Goal: Transaction & Acquisition: Download file/media

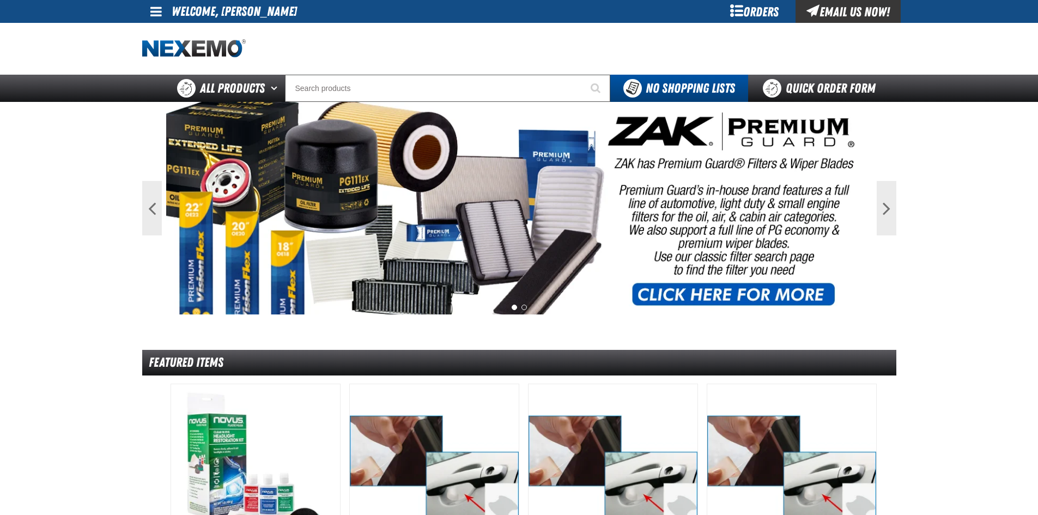
click at [154, 8] on span at bounding box center [155, 11] width 11 height 13
click at [177, 32] on link "My Account My Account" at bounding box center [171, 32] width 49 height 10
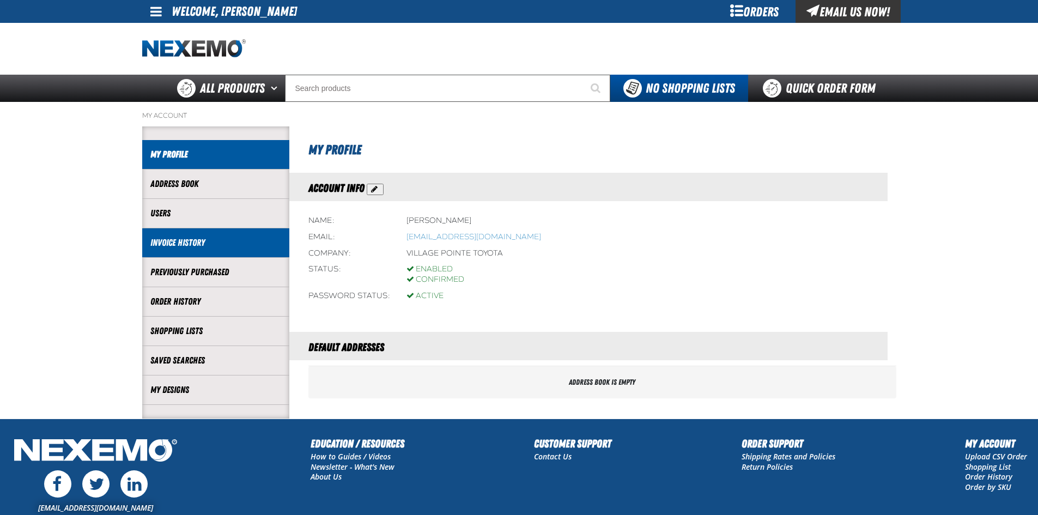
click at [156, 242] on link "Invoice History" at bounding box center [215, 243] width 131 height 13
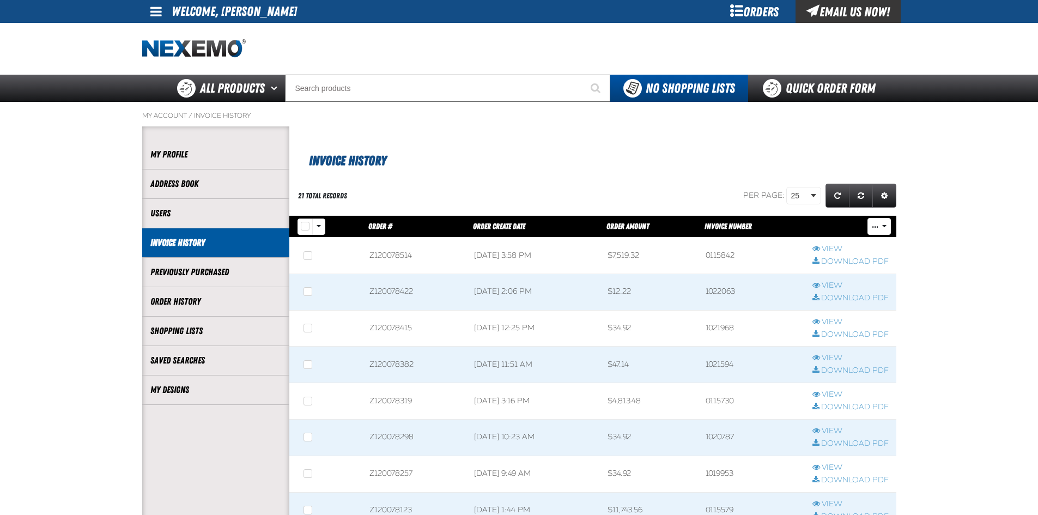
scroll to position [1, 1]
click at [837, 259] on link "Download PDF" at bounding box center [851, 262] width 76 height 10
